Goal: Transaction & Acquisition: Purchase product/service

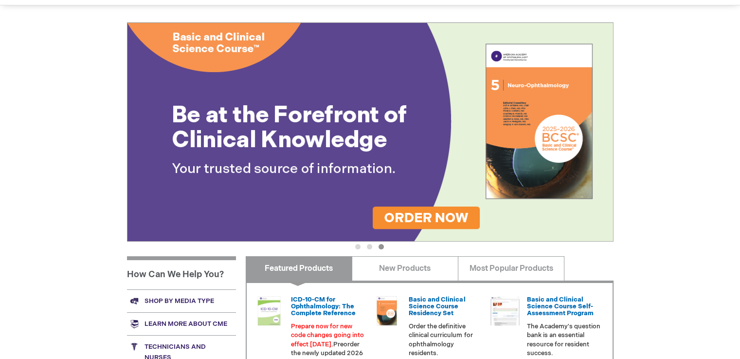
scroll to position [43, 0]
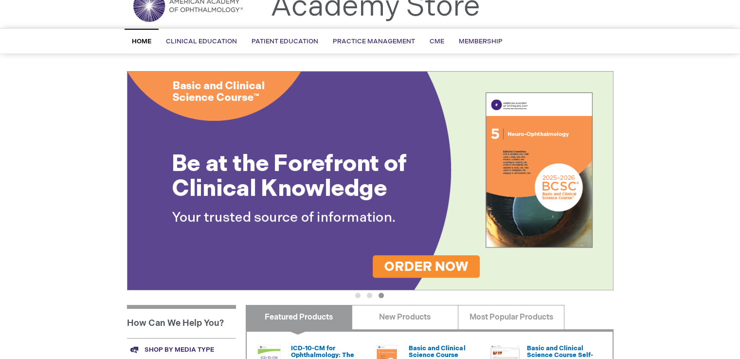
click at [562, 184] on img at bounding box center [370, 180] width 487 height 219
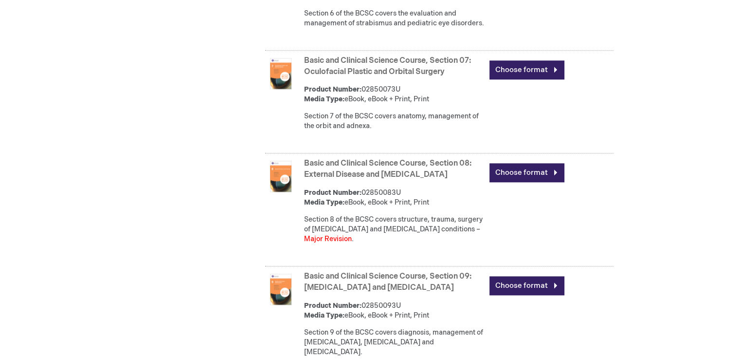
scroll to position [1119, 0]
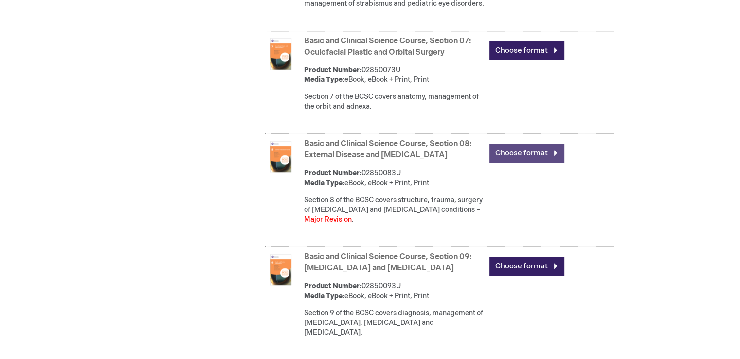
click at [511, 163] on link "Choose format" at bounding box center [526, 153] width 75 height 19
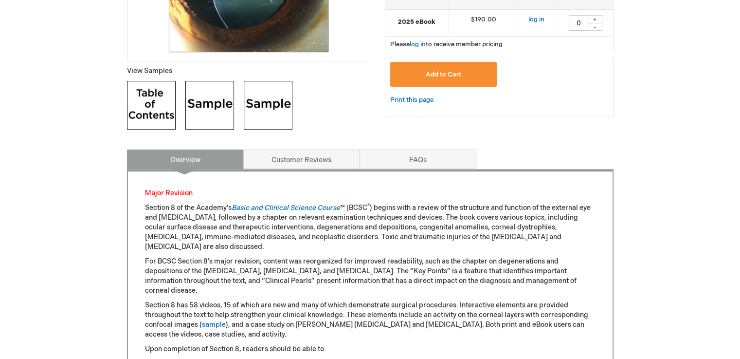
scroll to position [292, 0]
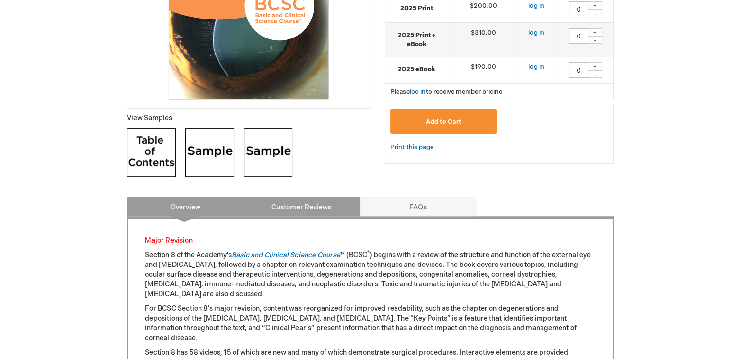
click at [317, 208] on link "Customer Reviews" at bounding box center [301, 206] width 117 height 19
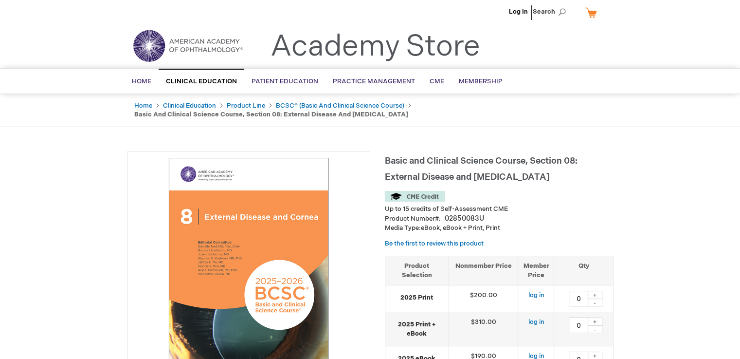
scroll to position [0, 0]
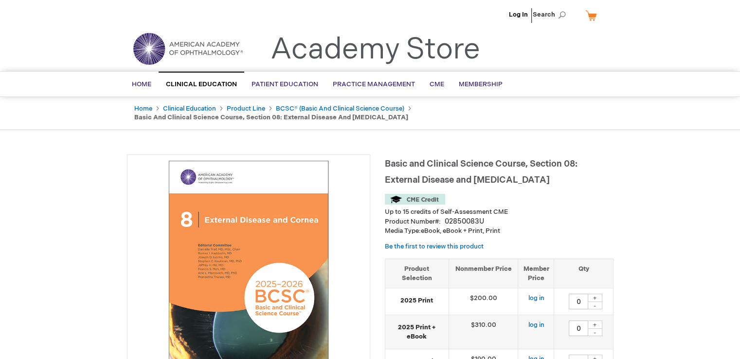
click at [517, 10] on li "Log In" at bounding box center [519, 14] width 24 height 29
click at [520, 13] on link "Log In" at bounding box center [518, 15] width 19 height 8
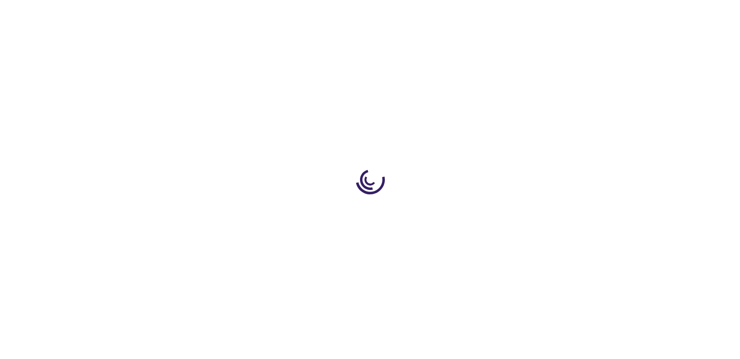
type input "0"
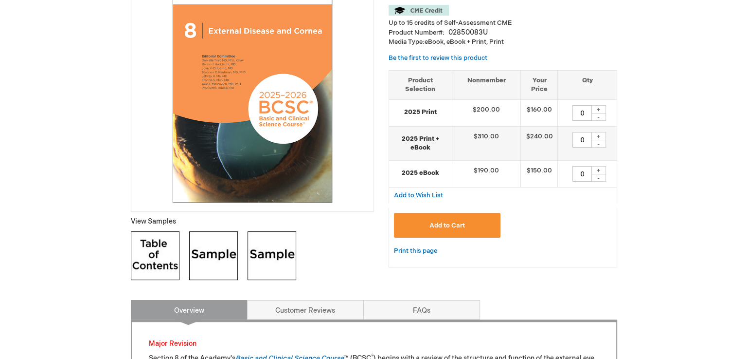
scroll to position [146, 0]
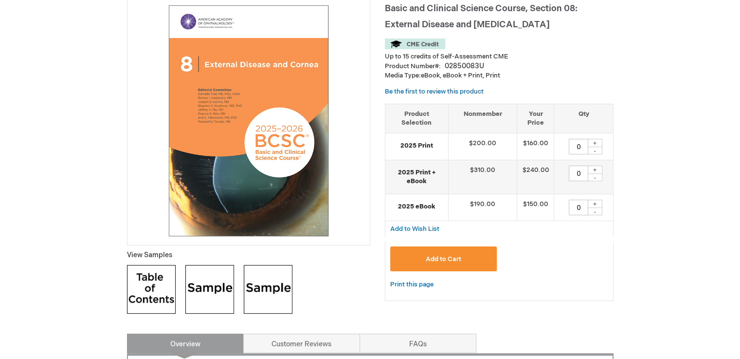
click at [431, 257] on span "Add to Cart" at bounding box center [444, 259] width 36 height 8
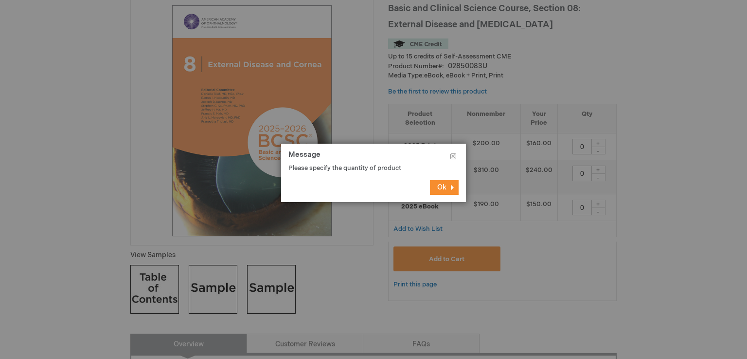
click at [447, 187] on button "Ok" at bounding box center [444, 187] width 29 height 15
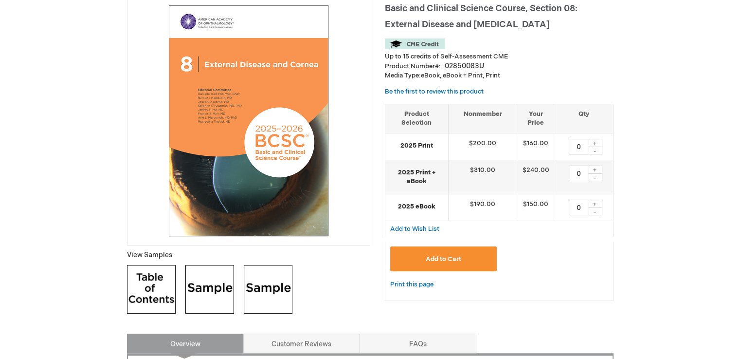
click at [595, 166] on div "+" at bounding box center [595, 169] width 15 height 8
type input "1"
click at [461, 255] on button "Add to Cart" at bounding box center [443, 258] width 107 height 25
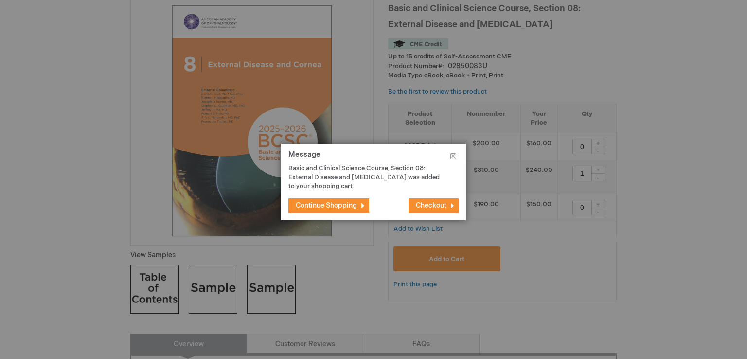
click at [417, 204] on span "Checkout" at bounding box center [431, 205] width 31 height 8
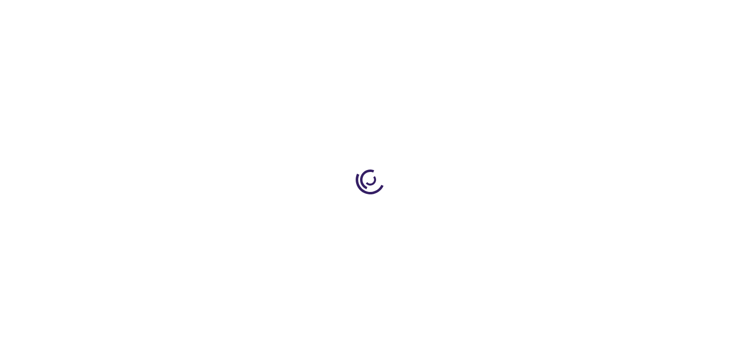
select select "US"
select select "19"
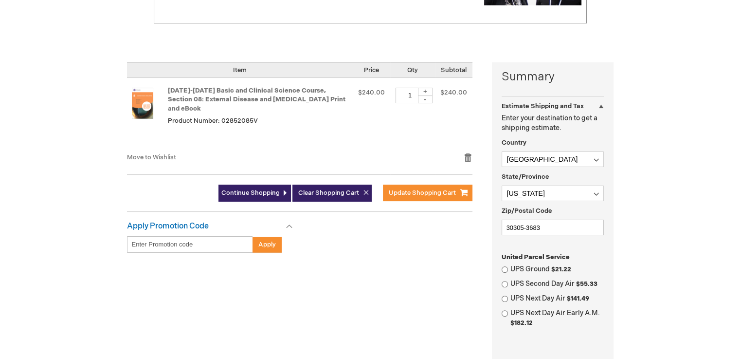
scroll to position [195, 0]
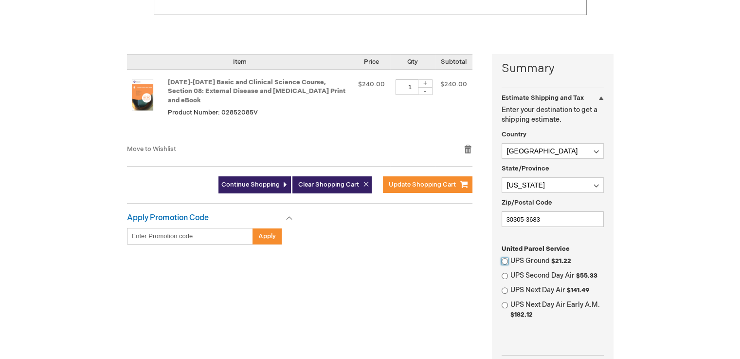
drag, startPoint x: 503, startPoint y: 258, endPoint x: 512, endPoint y: 254, distance: 10.0
click at [504, 258] on input "UPS Ground $21.22" at bounding box center [505, 261] width 6 height 6
radio input "true"
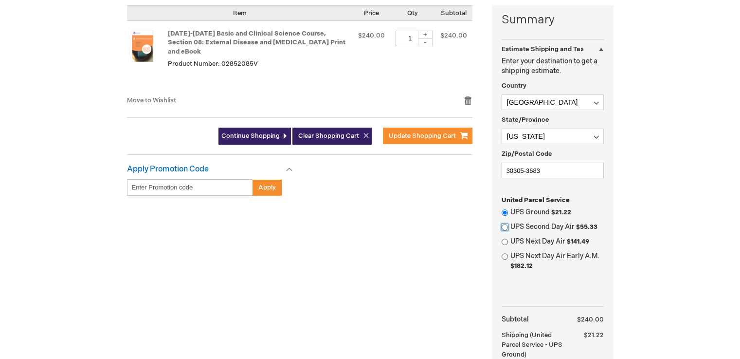
click at [505, 226] on input "UPS Second Day Air $55.33" at bounding box center [505, 227] width 6 height 6
radio input "true"
click at [502, 211] on input "UPS Ground $21.22" at bounding box center [505, 212] width 6 height 6
radio input "true"
radio input "false"
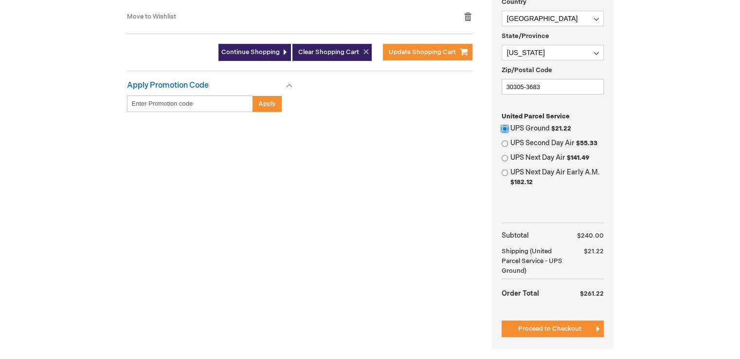
scroll to position [341, 0]
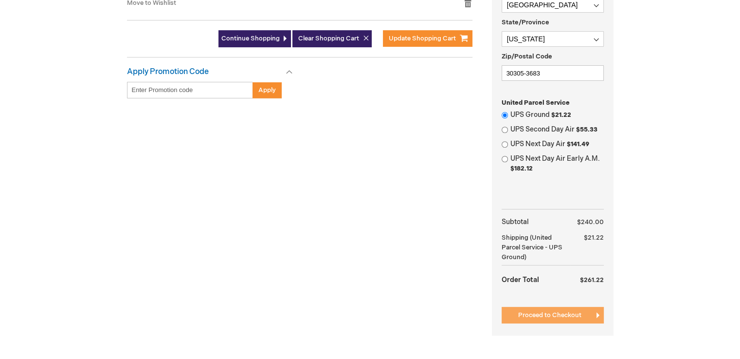
click at [545, 313] on span "Proceed to Checkout" at bounding box center [549, 315] width 63 height 8
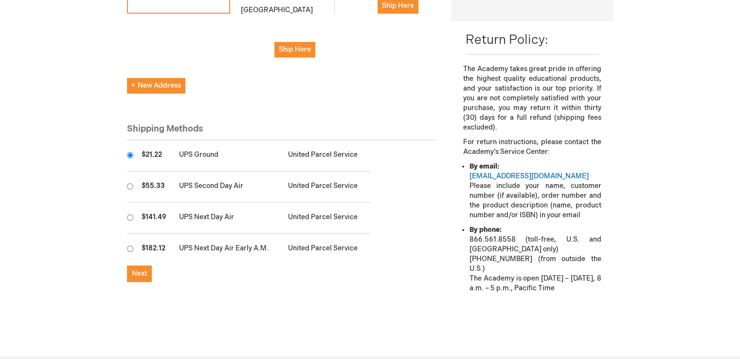
scroll to position [292, 0]
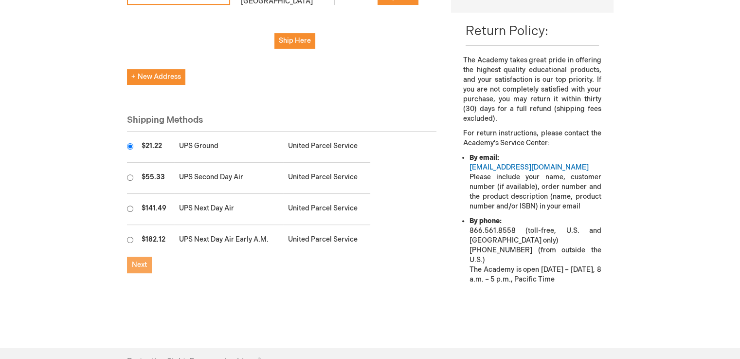
click at [139, 260] on span "Next" at bounding box center [139, 264] width 15 height 8
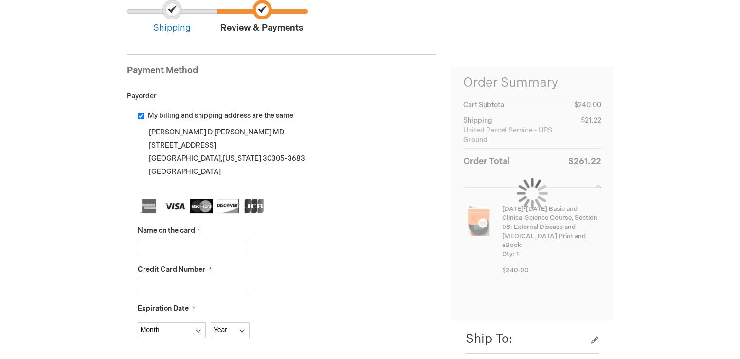
scroll to position [146, 0]
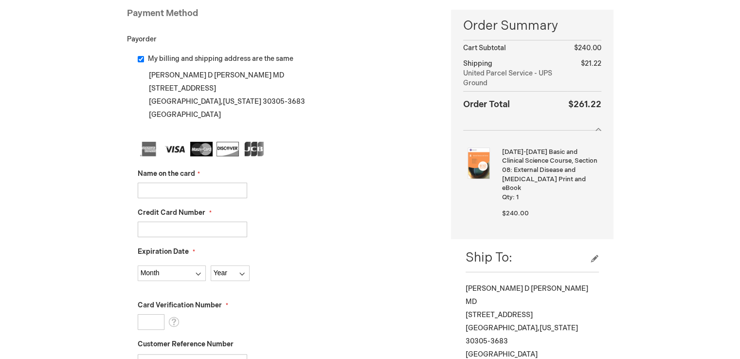
click at [179, 186] on input "Name on the card" at bounding box center [192, 190] width 109 height 16
type input "Karen D Sumers MD"
type input "372287112114007"
select select "6"
select select "2030"
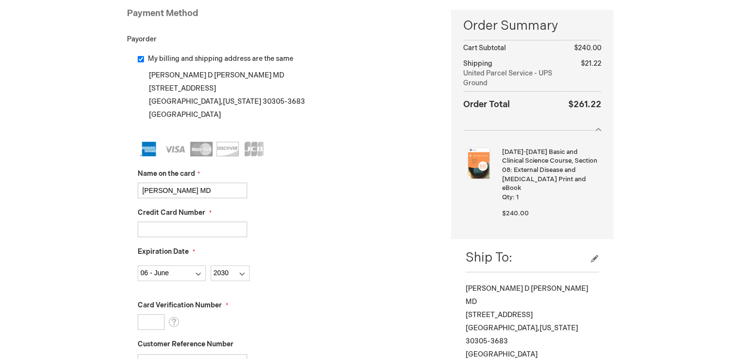
click at [154, 320] on input "Card Verification Number" at bounding box center [151, 322] width 27 height 16
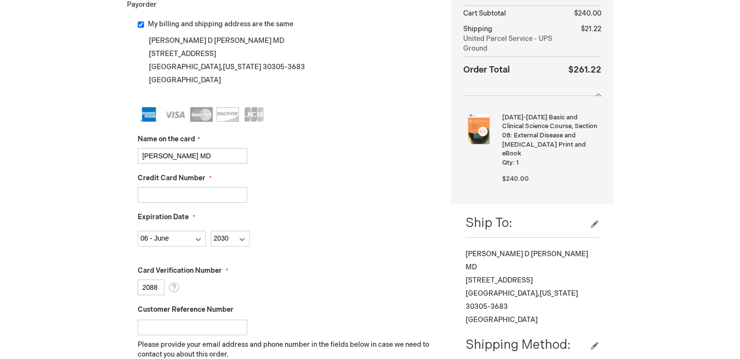
scroll to position [195, 0]
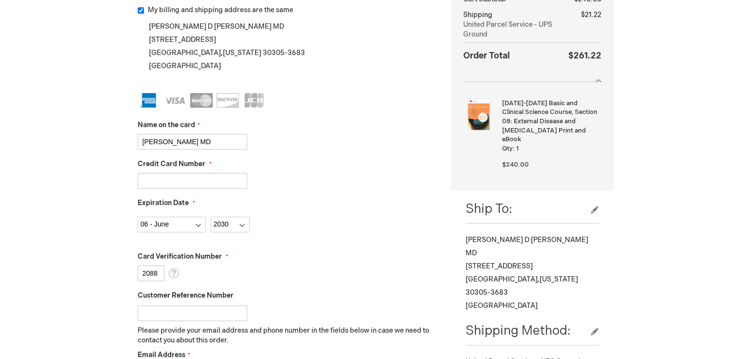
type input "2088"
click at [194, 313] on input "Customer Reference Number" at bounding box center [192, 313] width 109 height 16
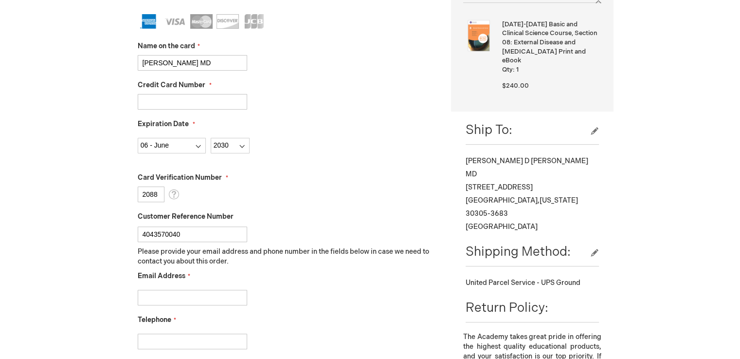
scroll to position [292, 0]
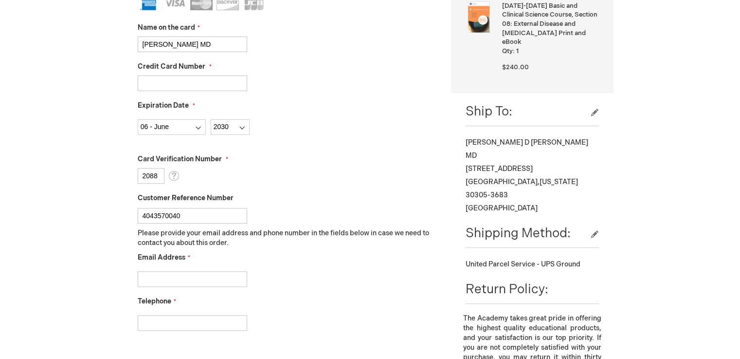
type input "4043570040"
click at [187, 283] on input "Email Address" at bounding box center [192, 279] width 109 height 16
type input "ksumers@gmail.com"
type input "4043570040"
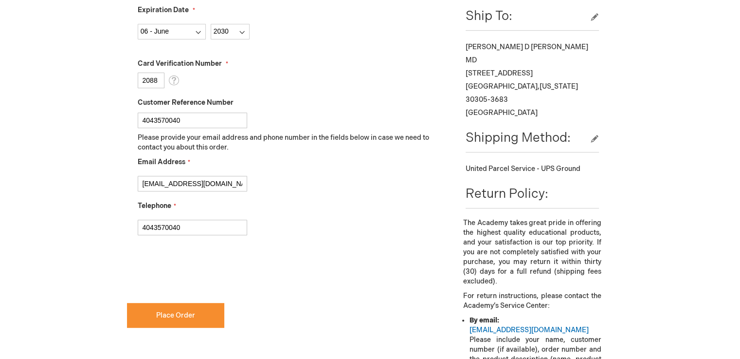
scroll to position [389, 0]
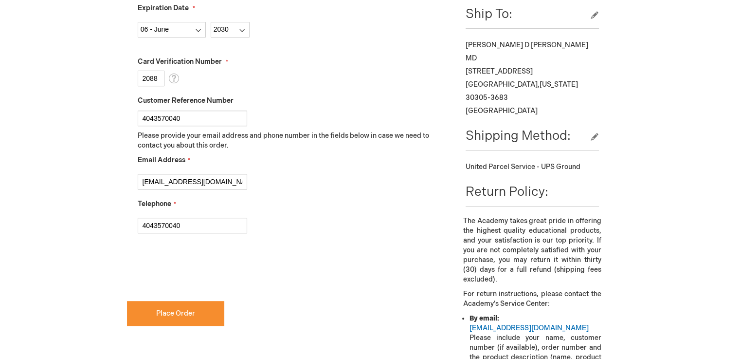
checkbox input "true"
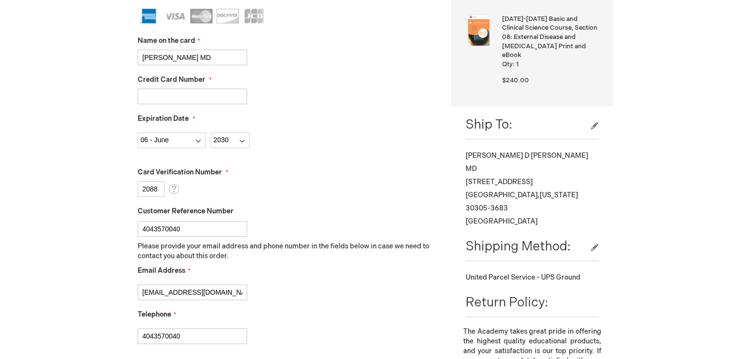
scroll to position [292, 0]
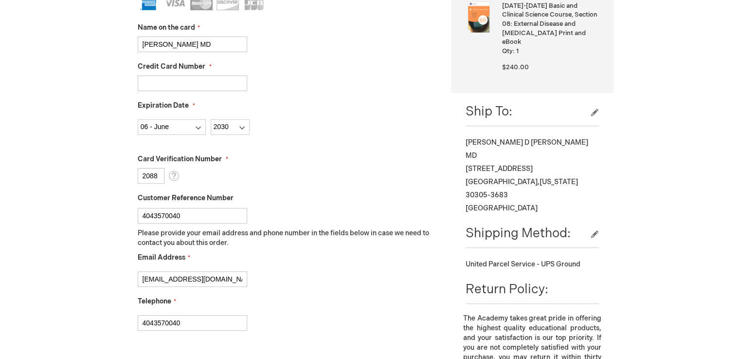
drag, startPoint x: 152, startPoint y: 213, endPoint x: 138, endPoint y: 213, distance: 14.6
click at [138, 212] on input "4043570040" at bounding box center [192, 216] width 109 height 16
click at [273, 204] on div at bounding box center [287, 213] width 299 height 20
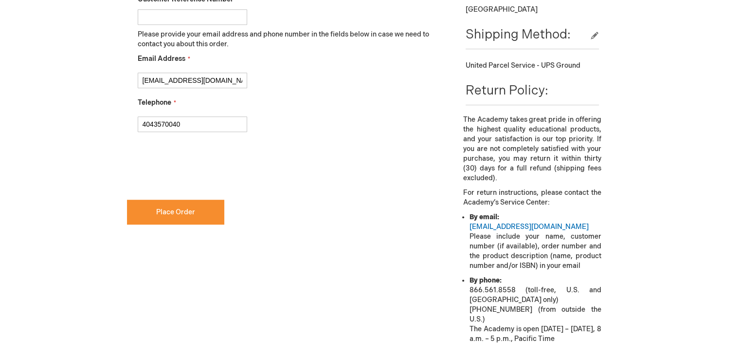
scroll to position [535, 0]
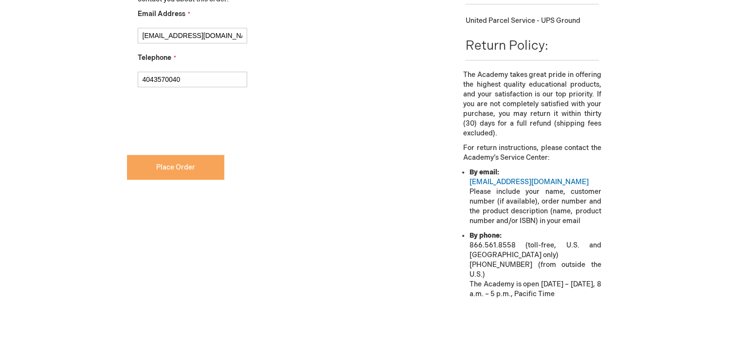
click at [180, 159] on button "Place Order" at bounding box center [175, 167] width 97 height 25
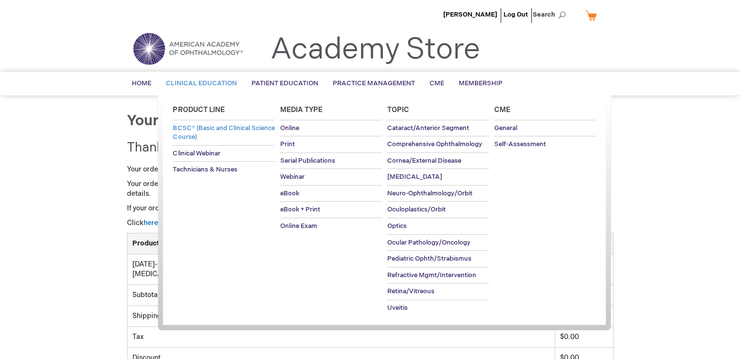
click at [193, 133] on span "BCSC® (Basic and Clinical Science Course)" at bounding box center [224, 132] width 102 height 17
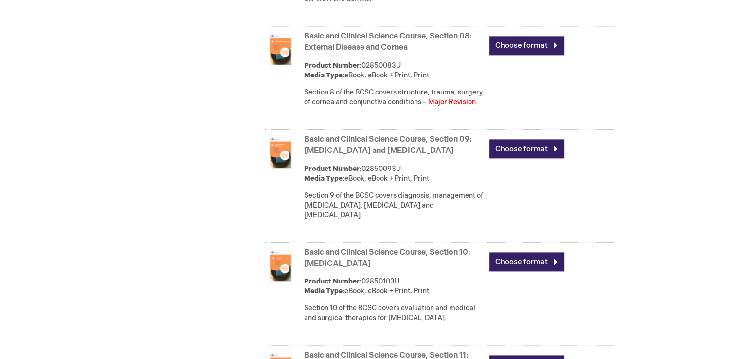
scroll to position [1265, 0]
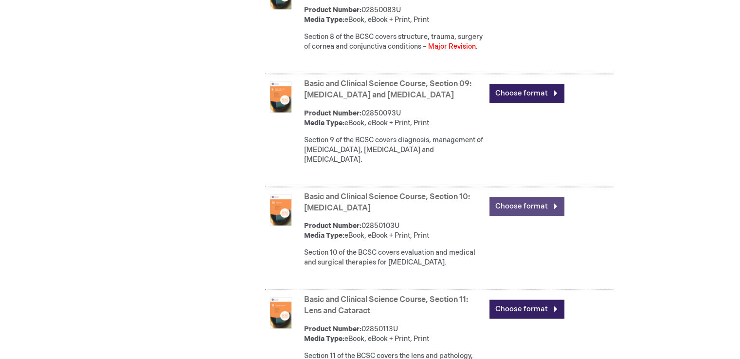
click at [515, 212] on link "Choose format" at bounding box center [526, 206] width 75 height 19
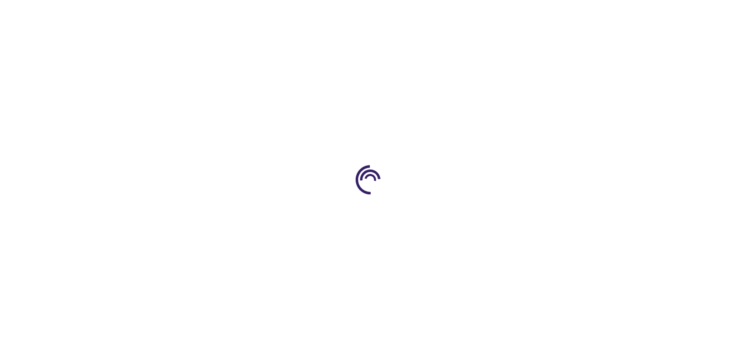
type input "0"
